Goal: Task Accomplishment & Management: Use online tool/utility

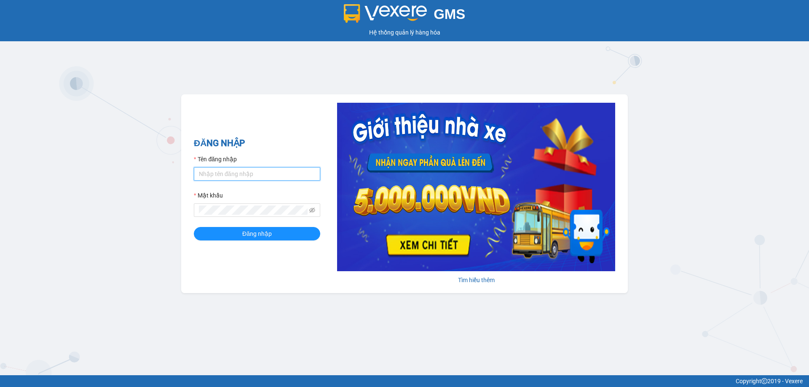
click at [260, 171] on input "Tên đăng nhập" at bounding box center [257, 173] width 126 height 13
type input "thoan1.ct"
click at [194, 227] on button "Đăng nhập" at bounding box center [257, 233] width 126 height 13
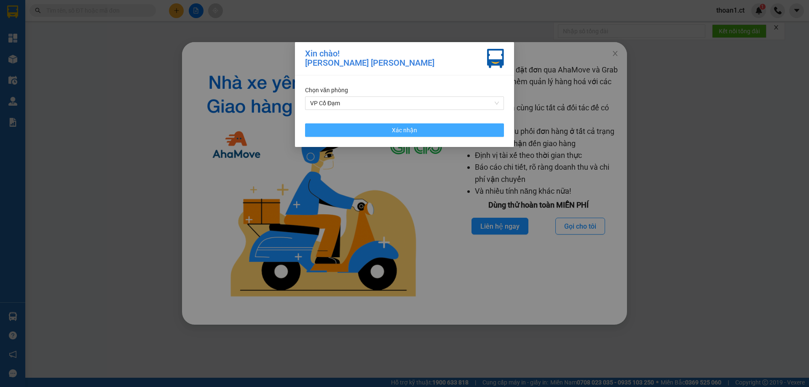
click at [384, 131] on button "Xác nhận" at bounding box center [404, 129] width 199 height 13
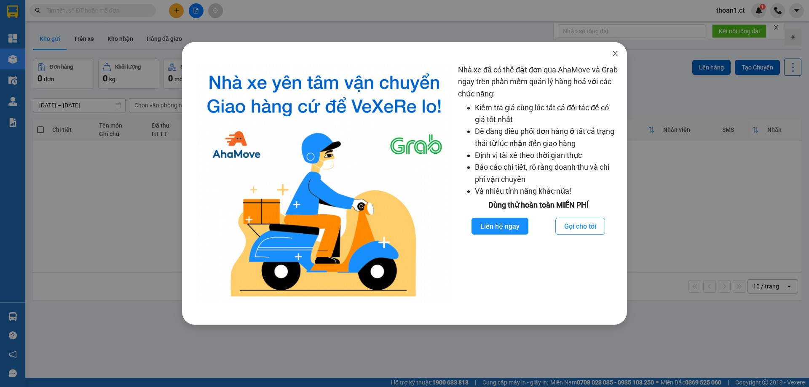
click at [616, 52] on icon "close" at bounding box center [615, 53] width 5 height 5
